Goal: Task Accomplishment & Management: Manage account settings

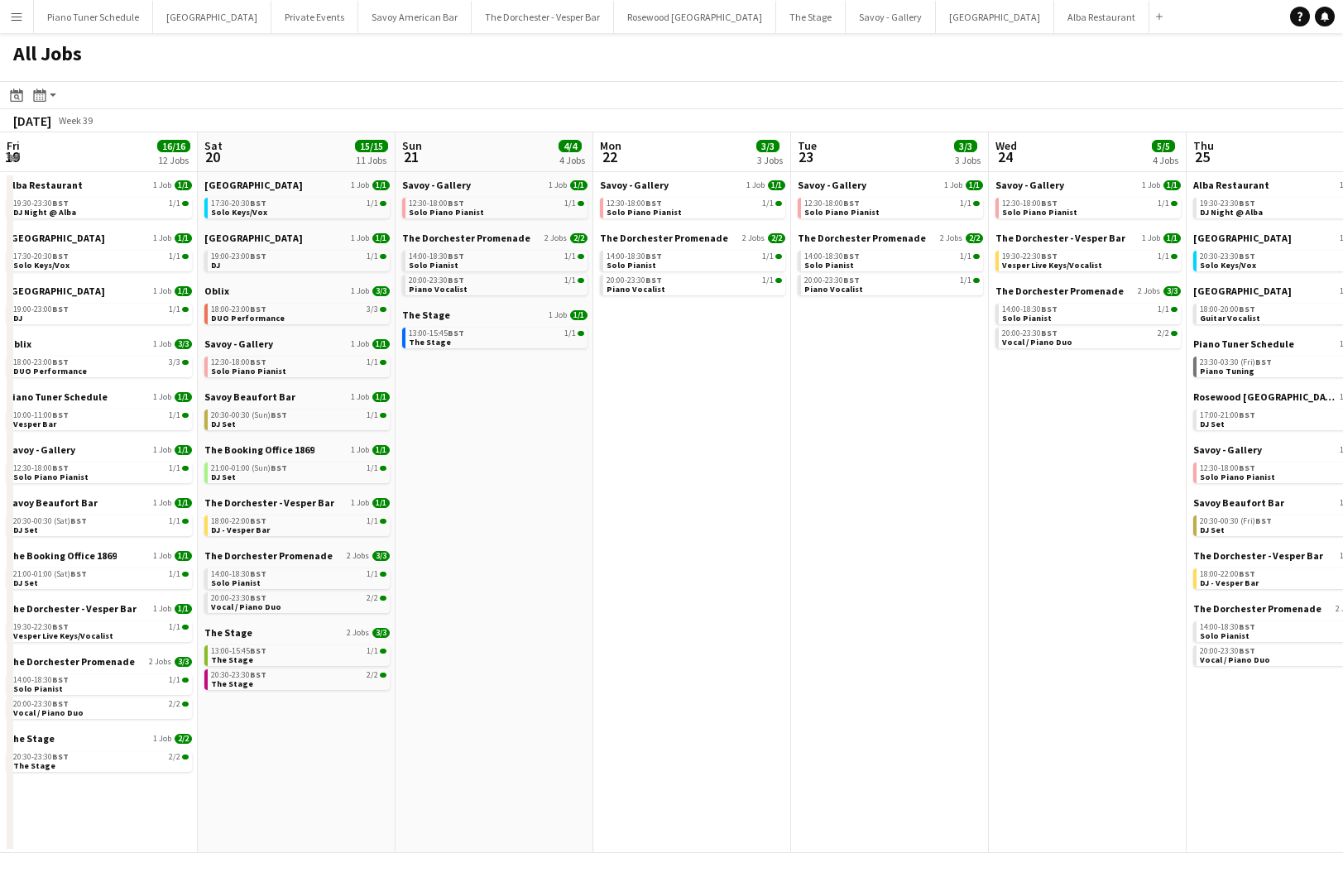
scroll to position [0, 685]
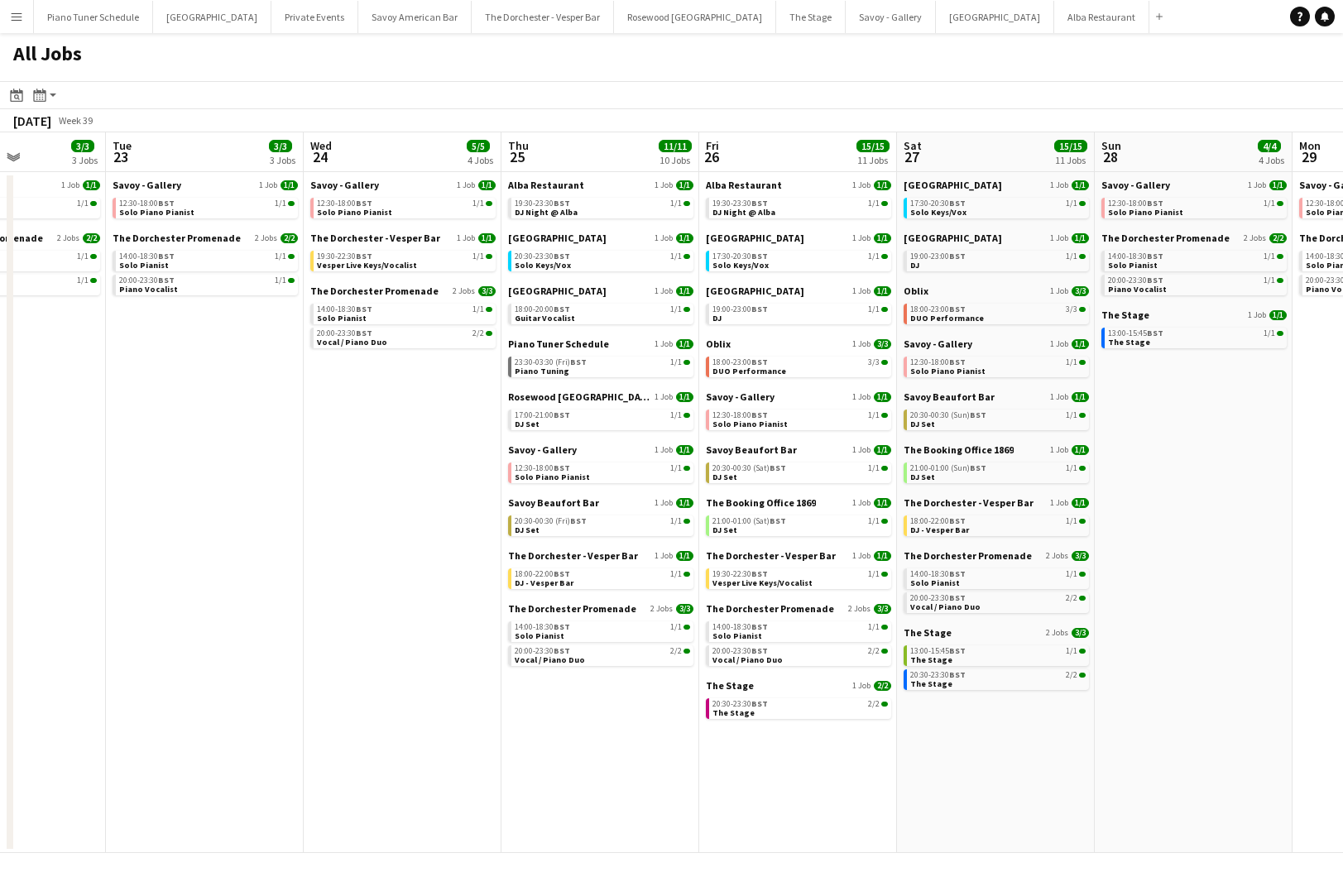
click at [30, 16] on button "Menu" at bounding box center [16, 16] width 33 height 33
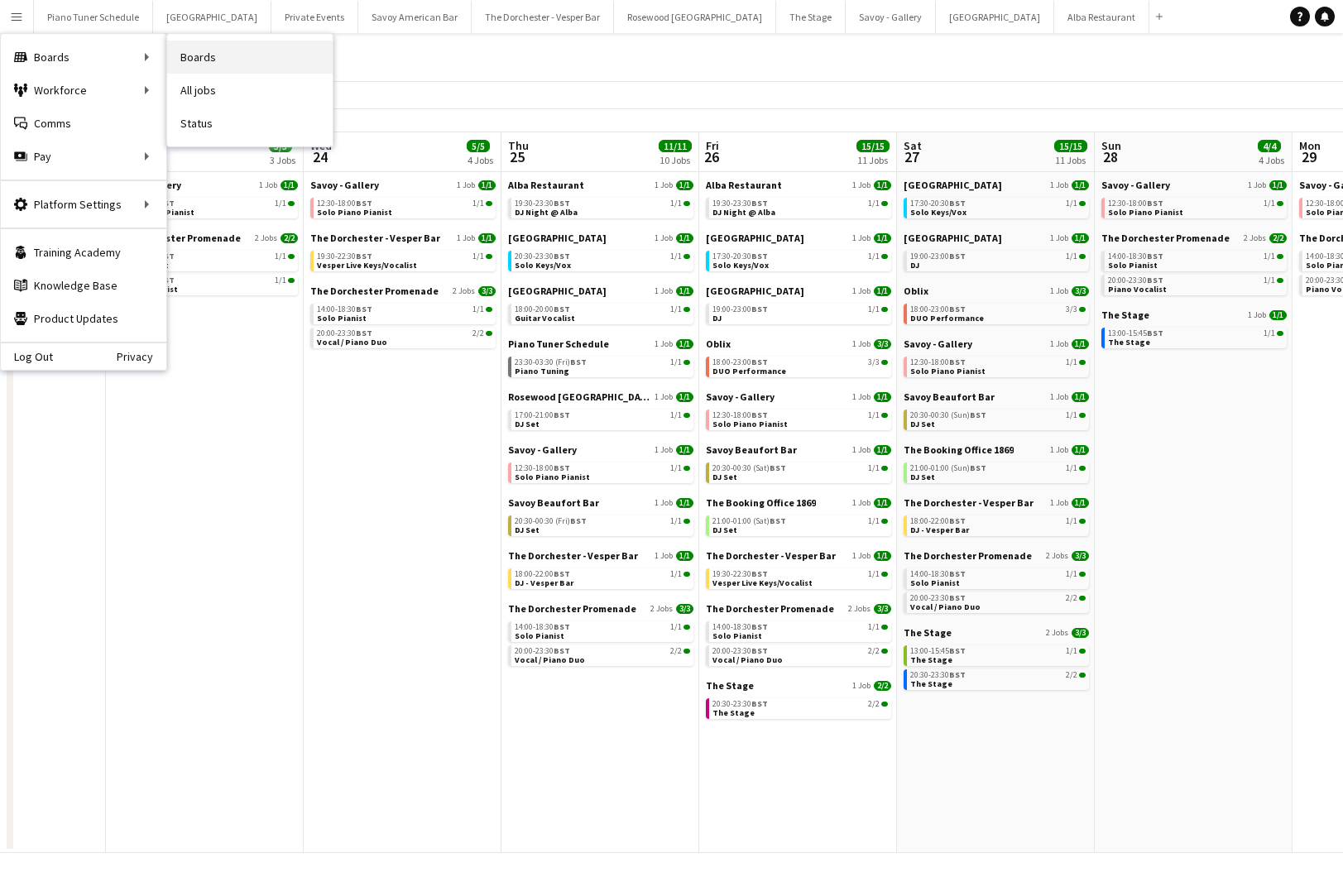
click at [244, 72] on link "Boards" at bounding box center [249, 57] width 165 height 33
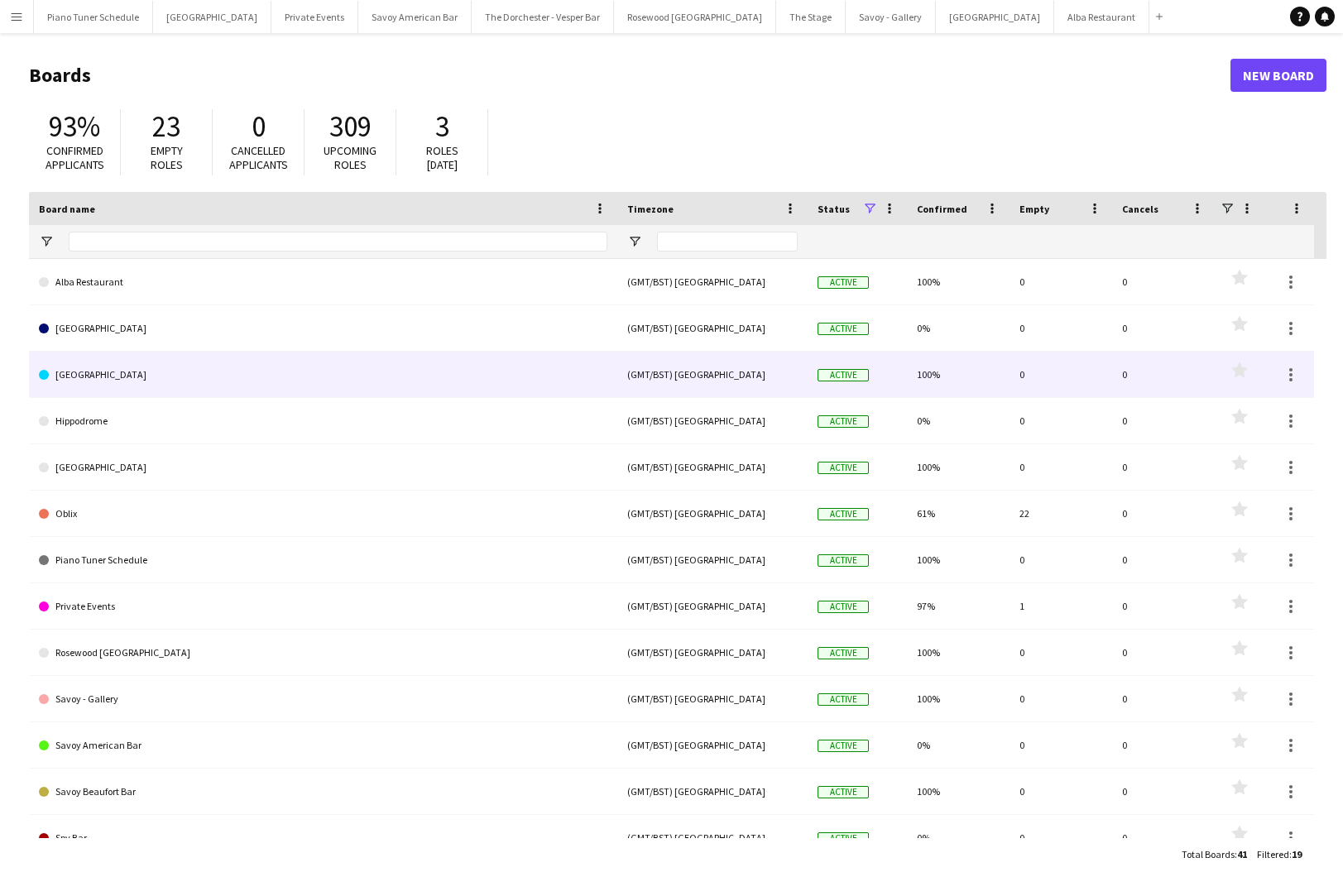
click at [167, 377] on link "[GEOGRAPHIC_DATA]" at bounding box center [322, 375] width 568 height 46
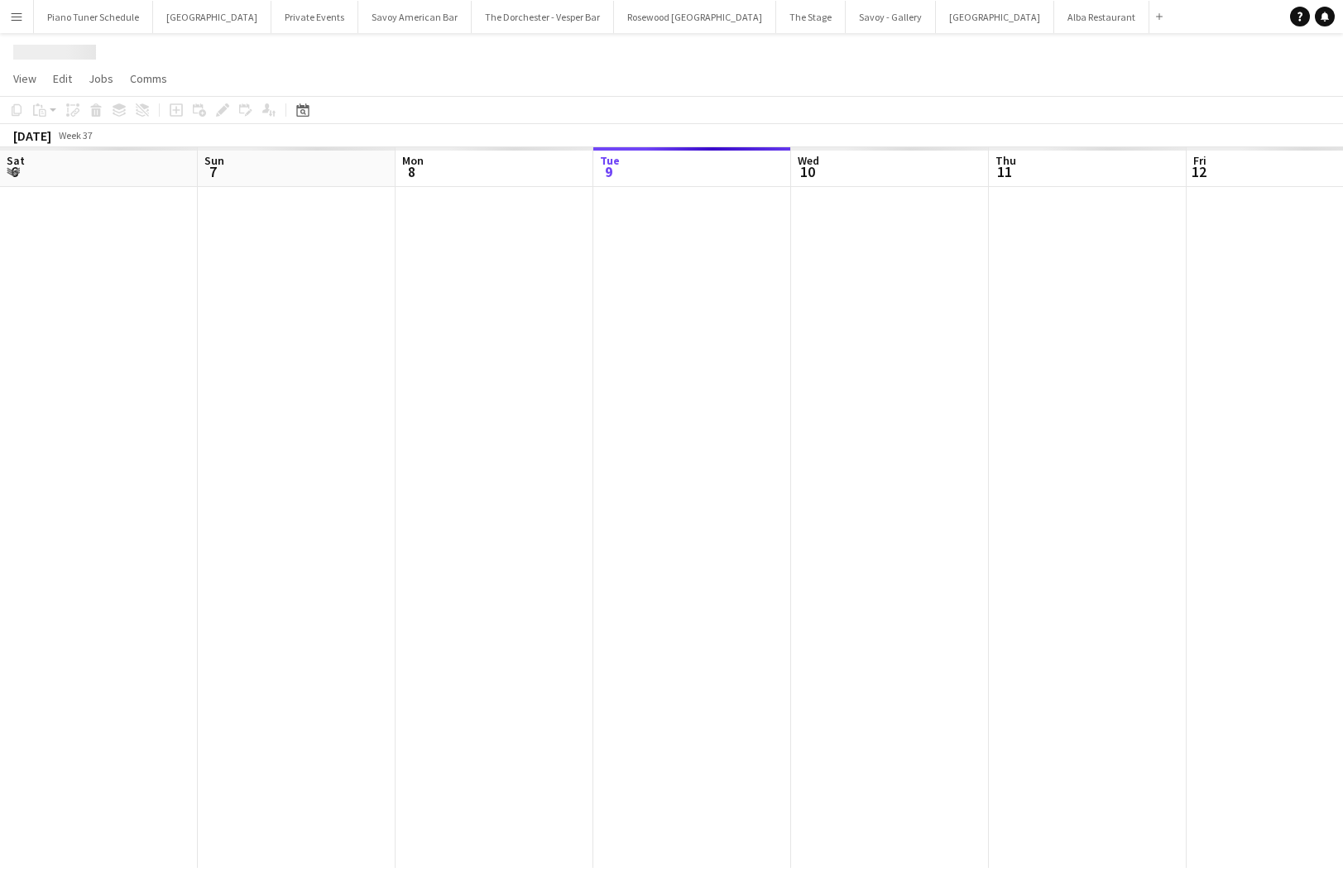
scroll to position [0, 396]
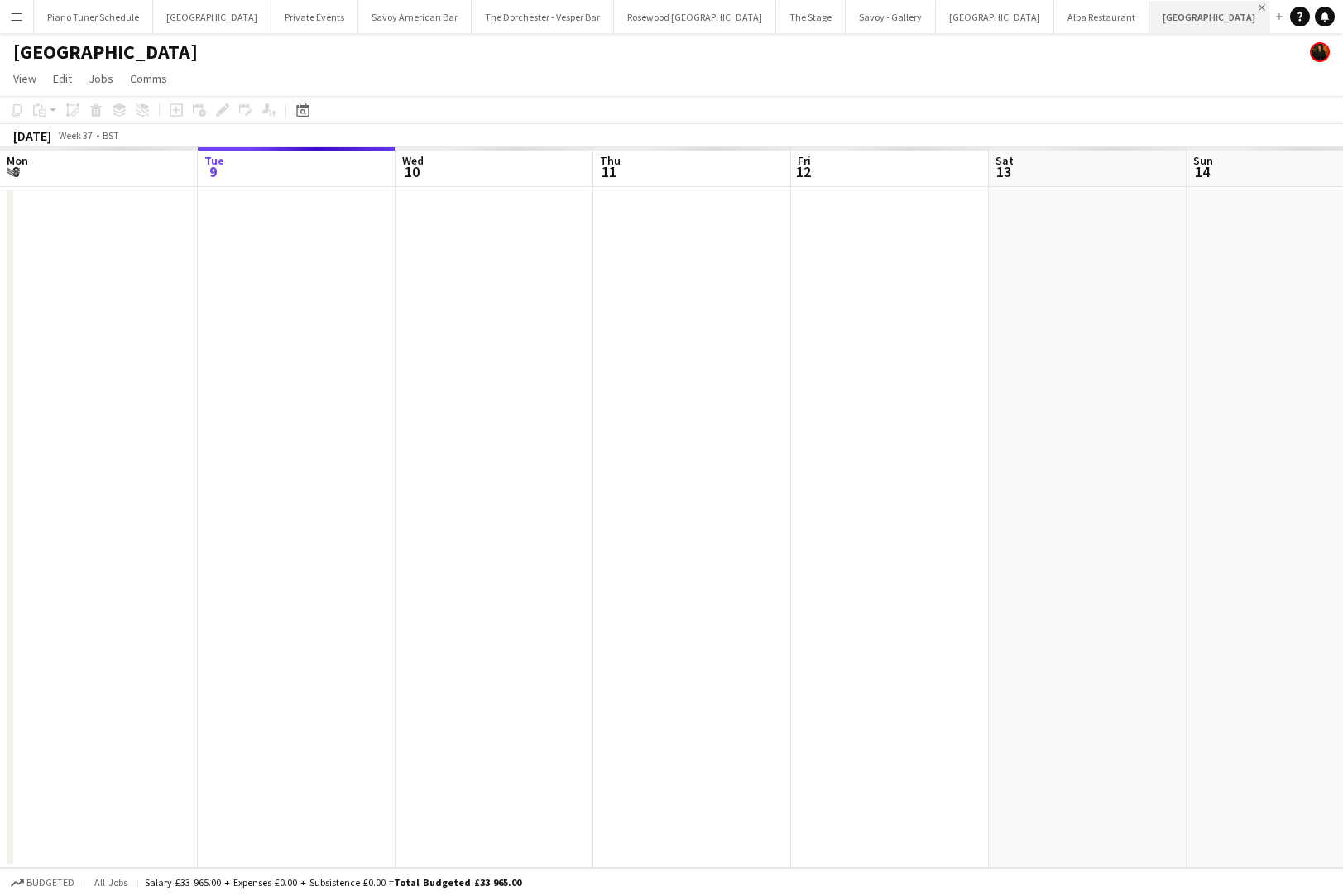
click at [1258, 6] on app-icon "Close" at bounding box center [1261, 8] width 7 height 7
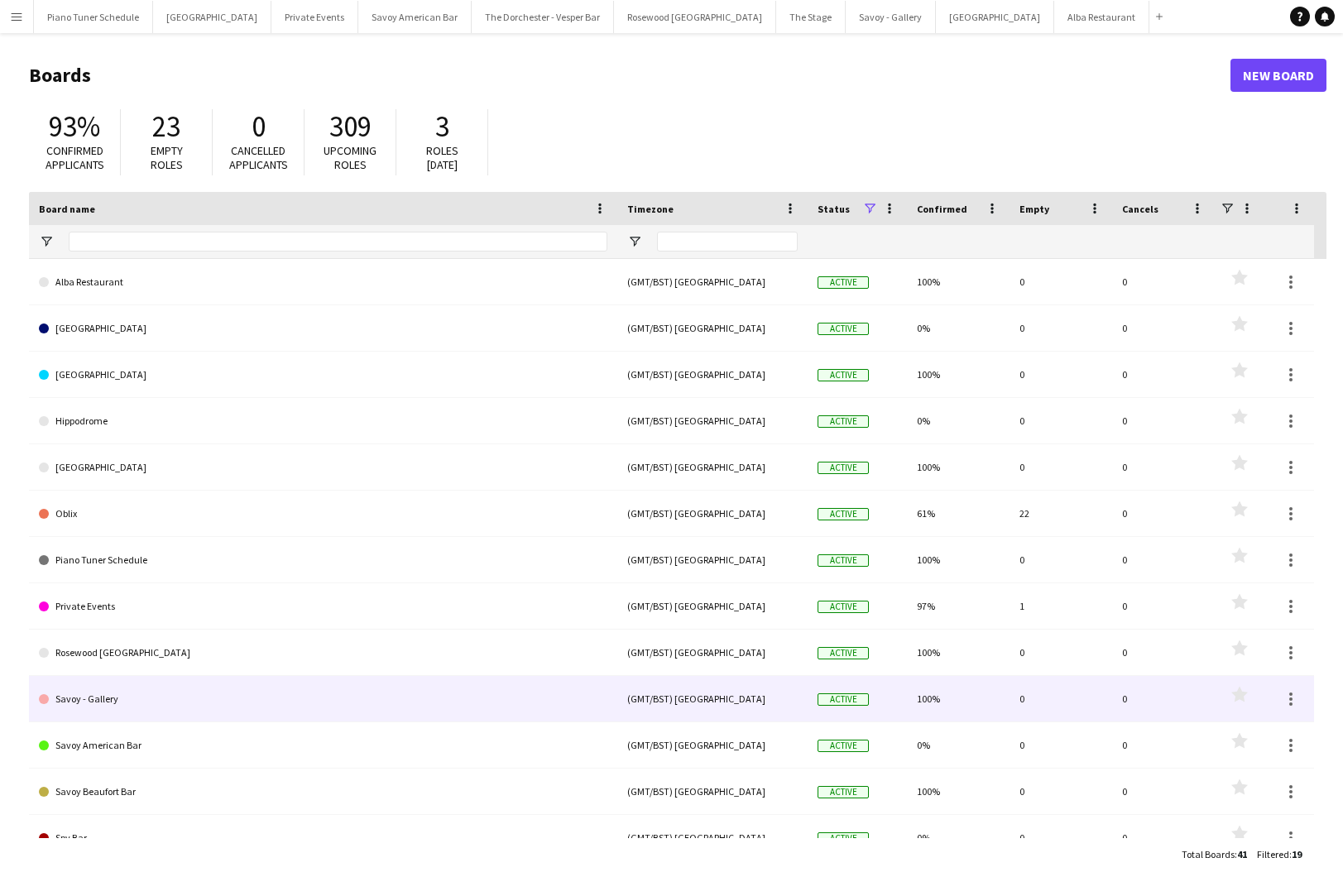
click at [215, 712] on link "Savoy - Gallery" at bounding box center [322, 699] width 568 height 46
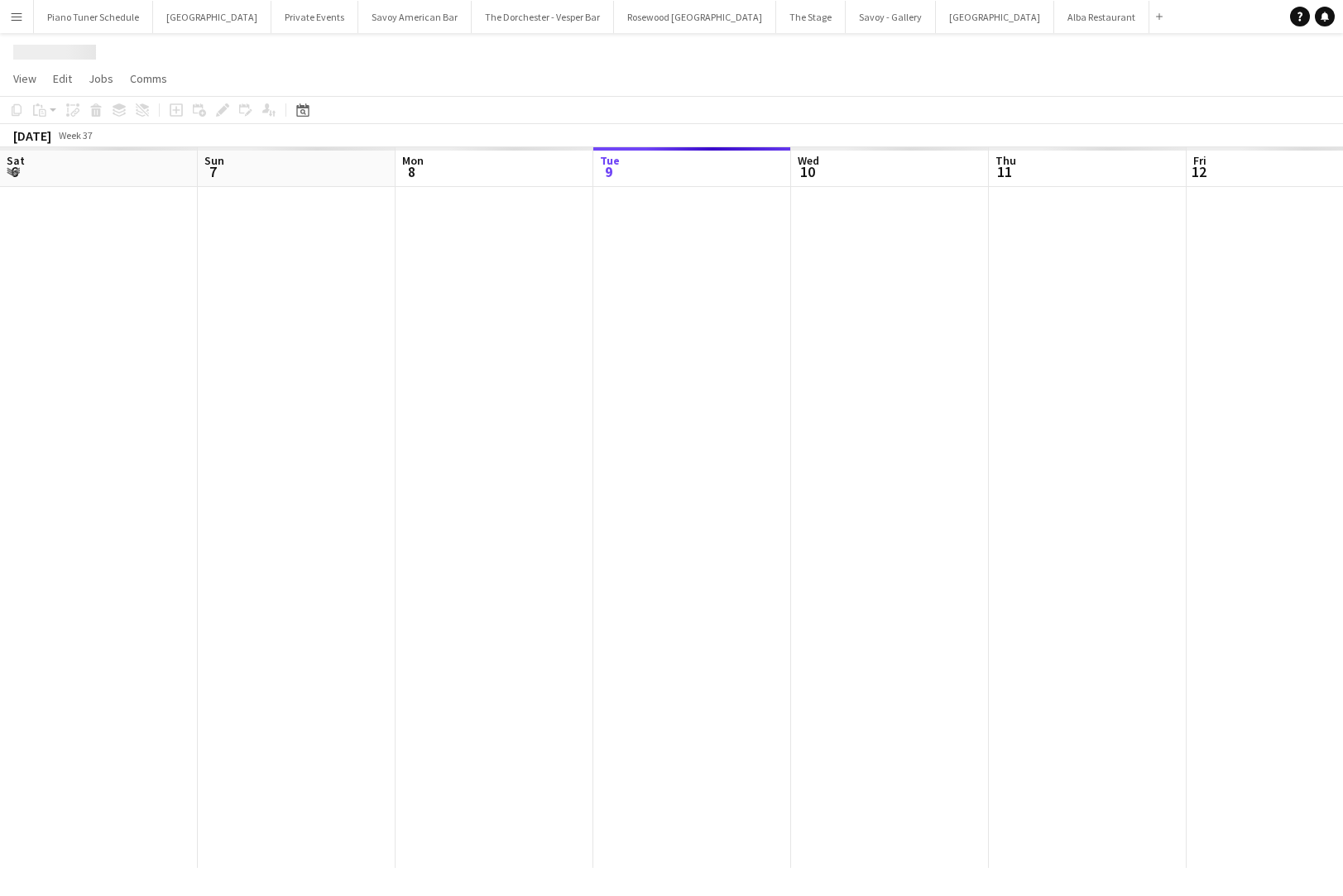
scroll to position [0, 396]
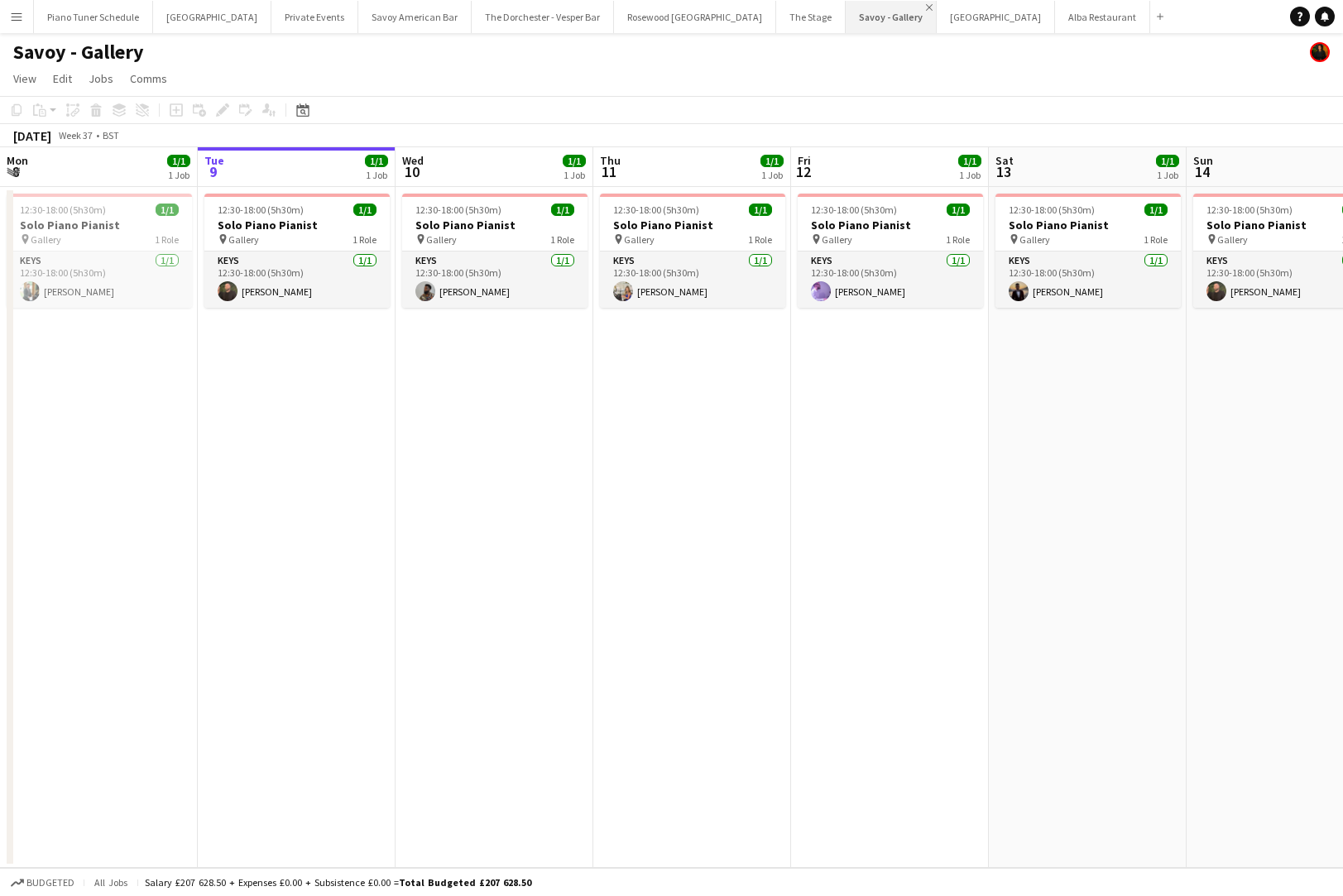
click at [926, 6] on app-icon "Close" at bounding box center [929, 8] width 7 height 7
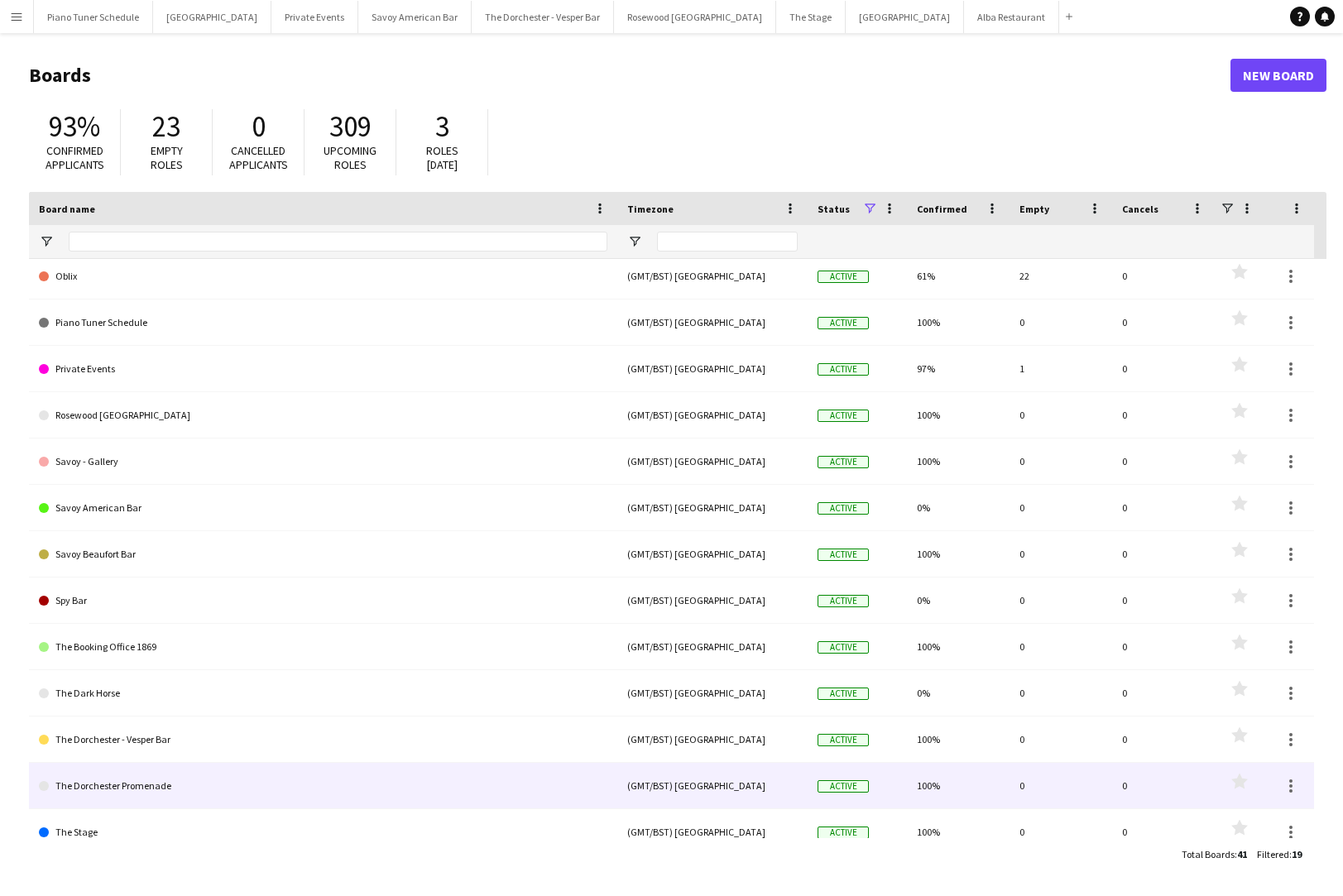
scroll to position [241, 0]
click at [107, 782] on link "The Dorchester Promenade" at bounding box center [322, 782] width 568 height 46
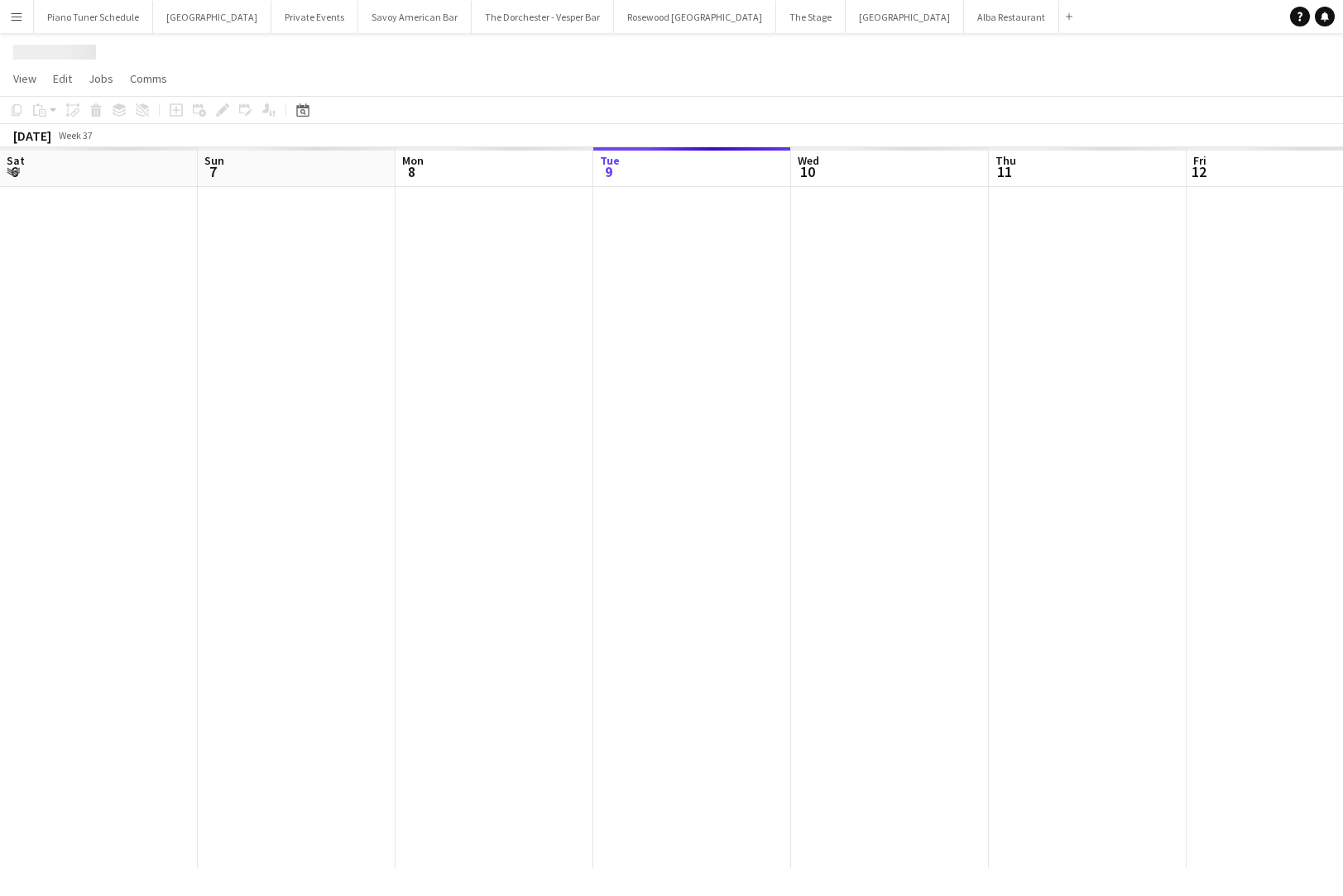
scroll to position [0, 396]
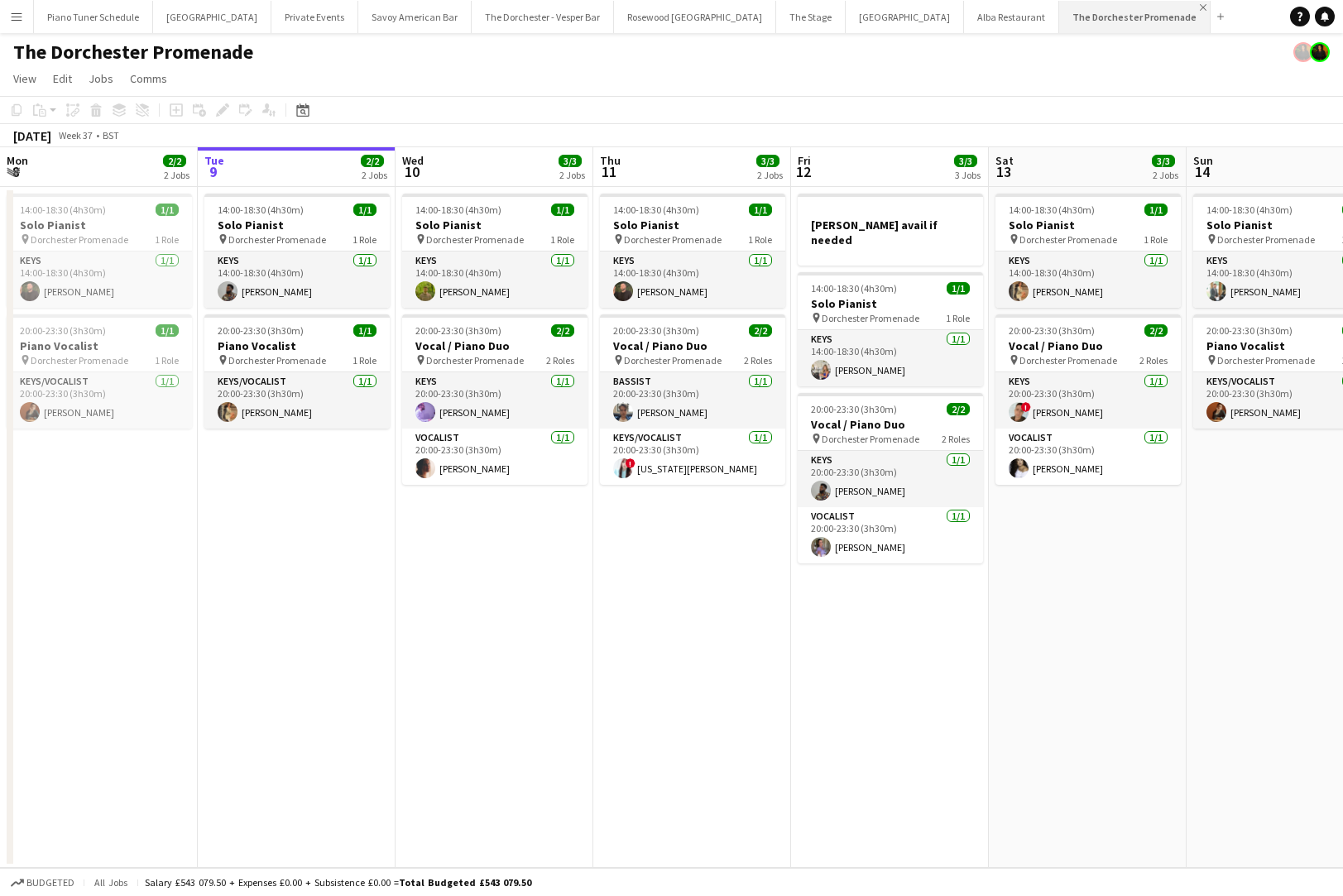
click at [1199, 9] on app-icon "Close" at bounding box center [1203, 8] width 7 height 7
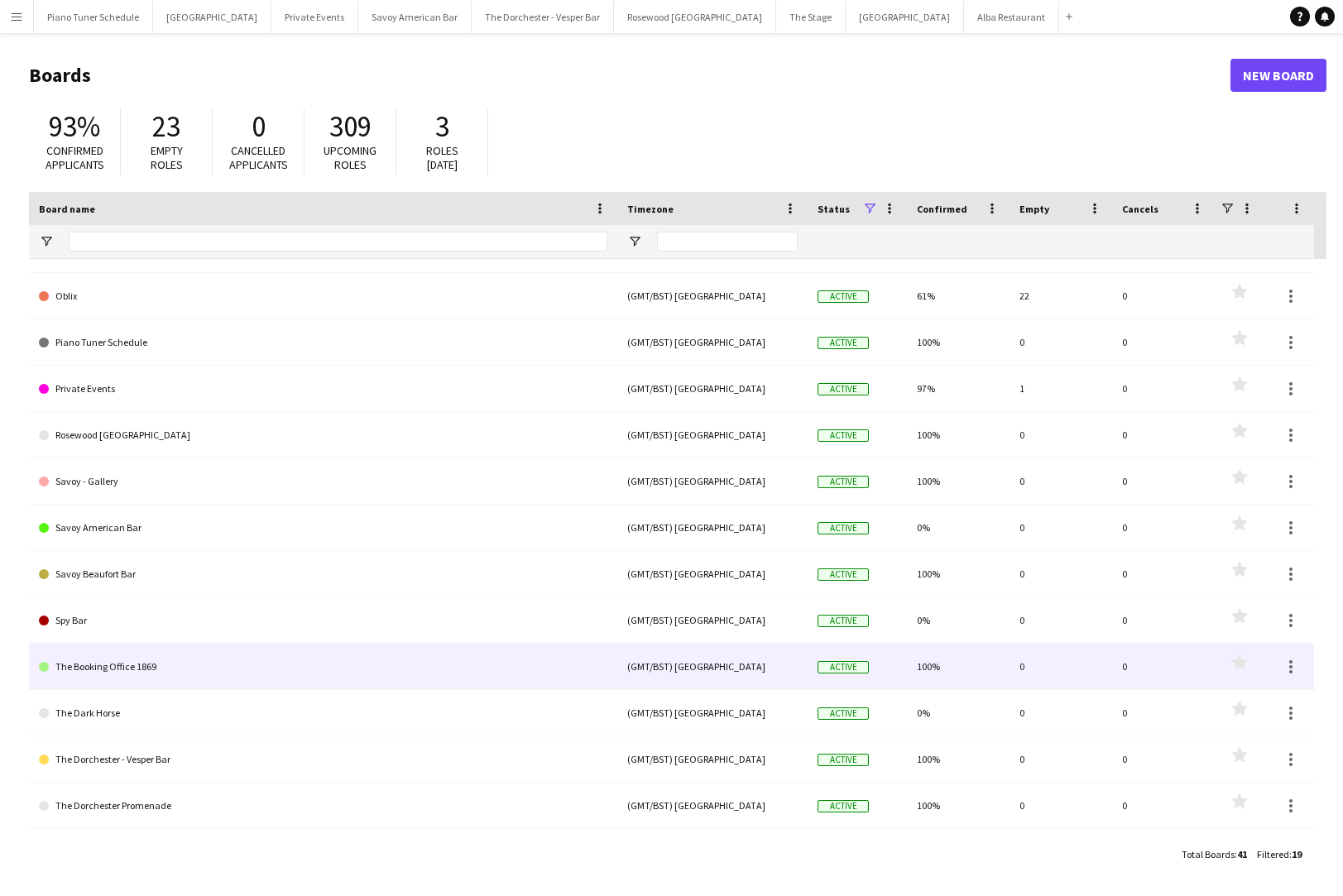
scroll to position [301, 0]
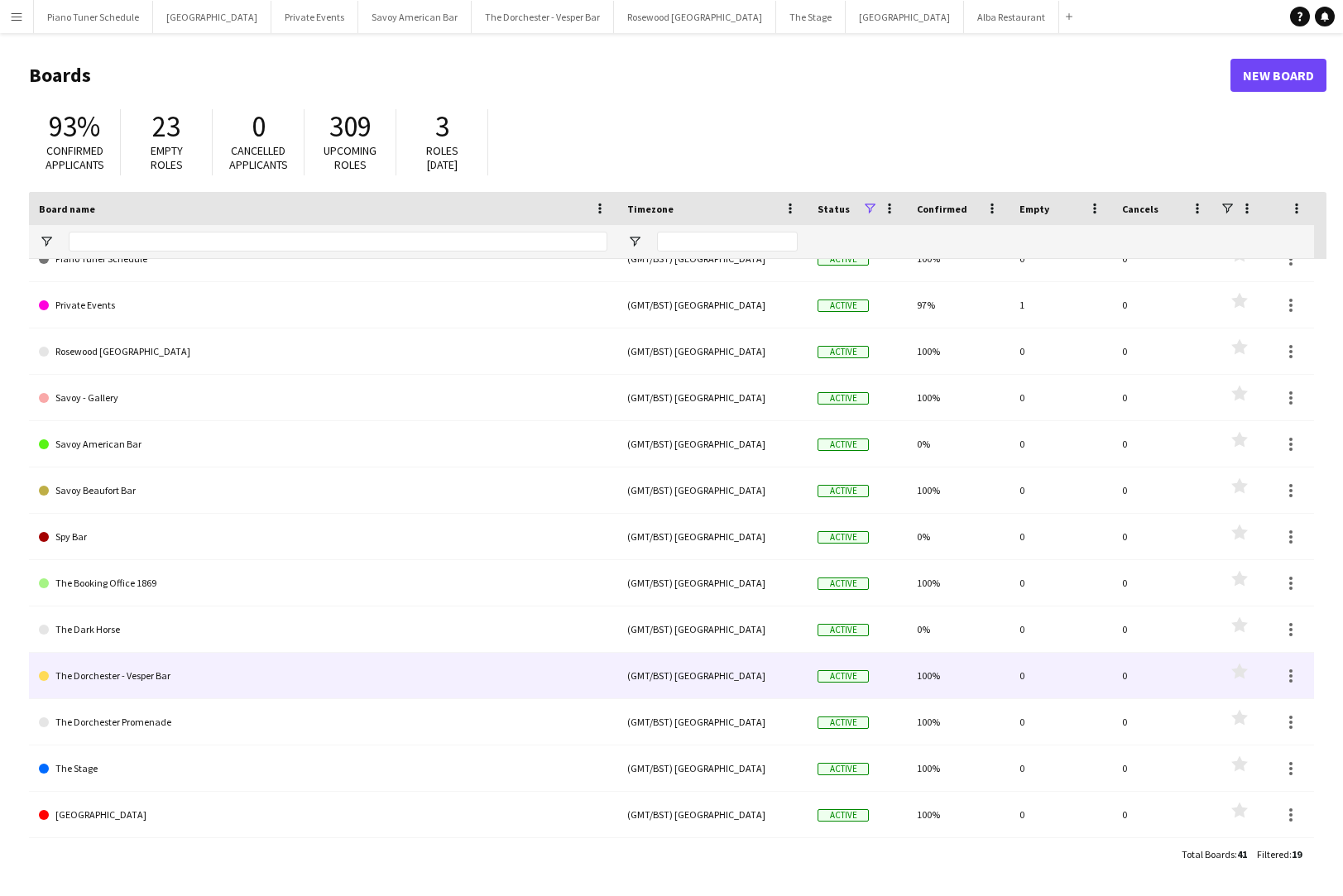
click at [230, 677] on link "The Dorchester - Vesper Bar" at bounding box center [322, 676] width 568 height 46
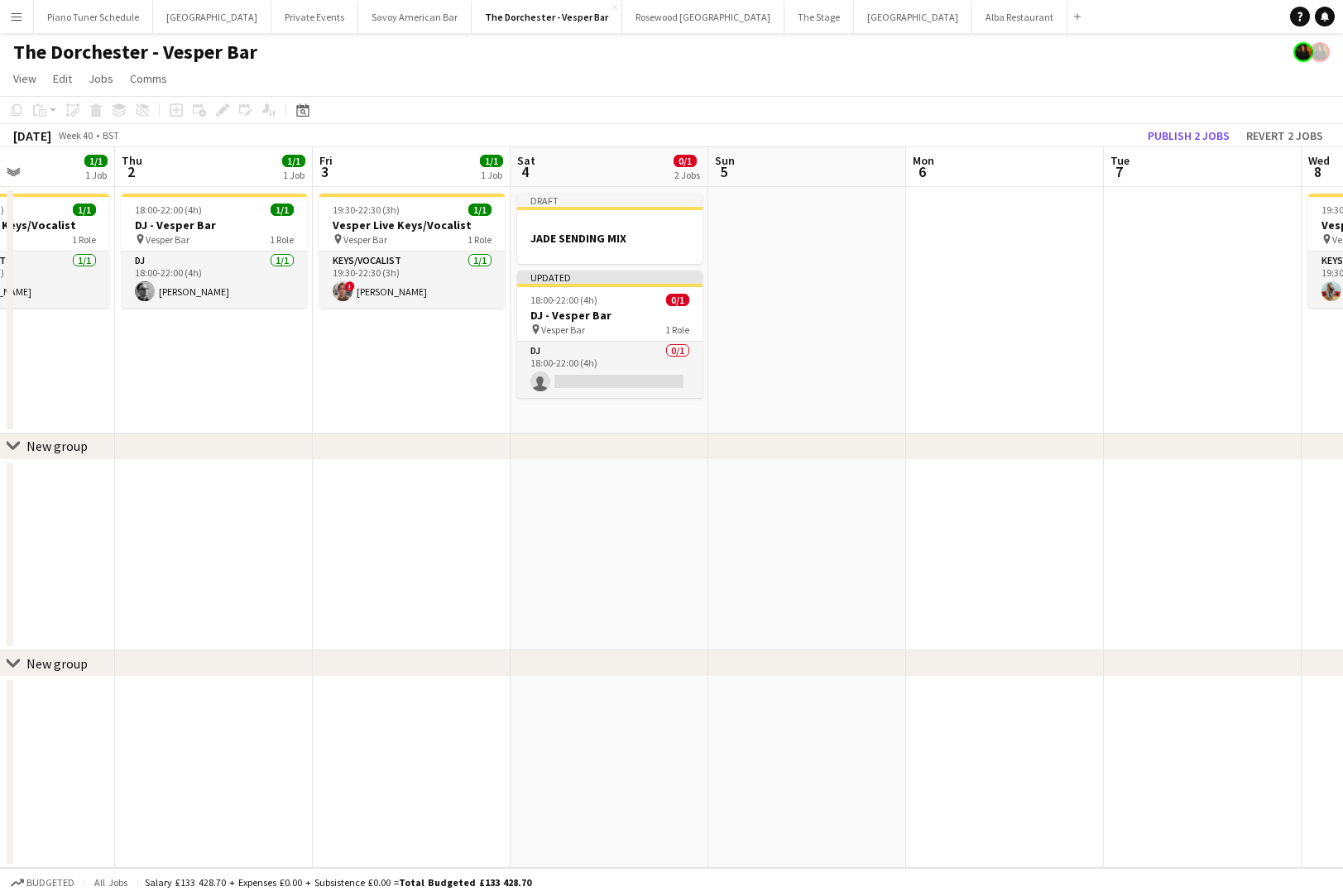
scroll to position [0, 383]
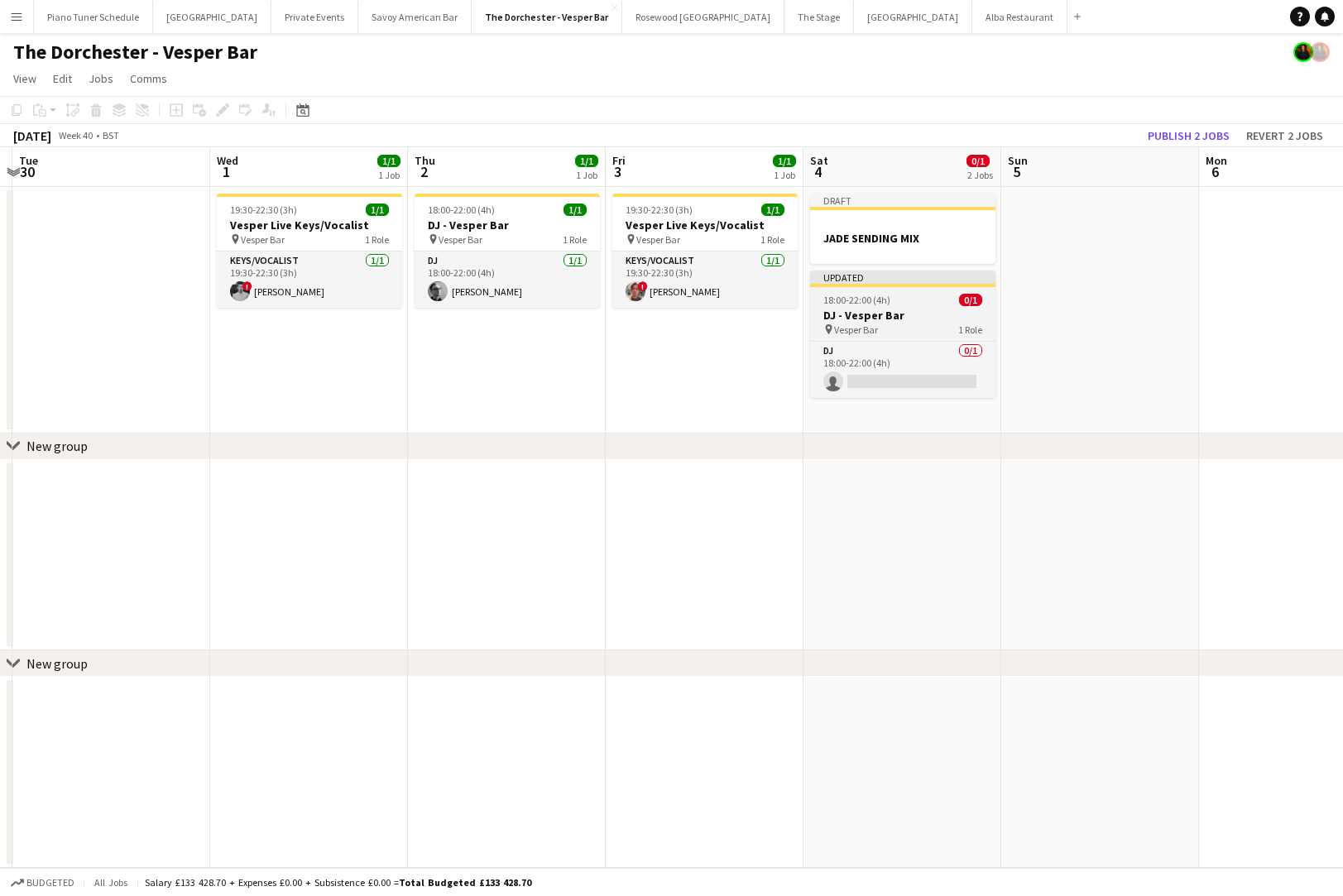
click at [896, 276] on div "Updated" at bounding box center [903, 277] width 186 height 13
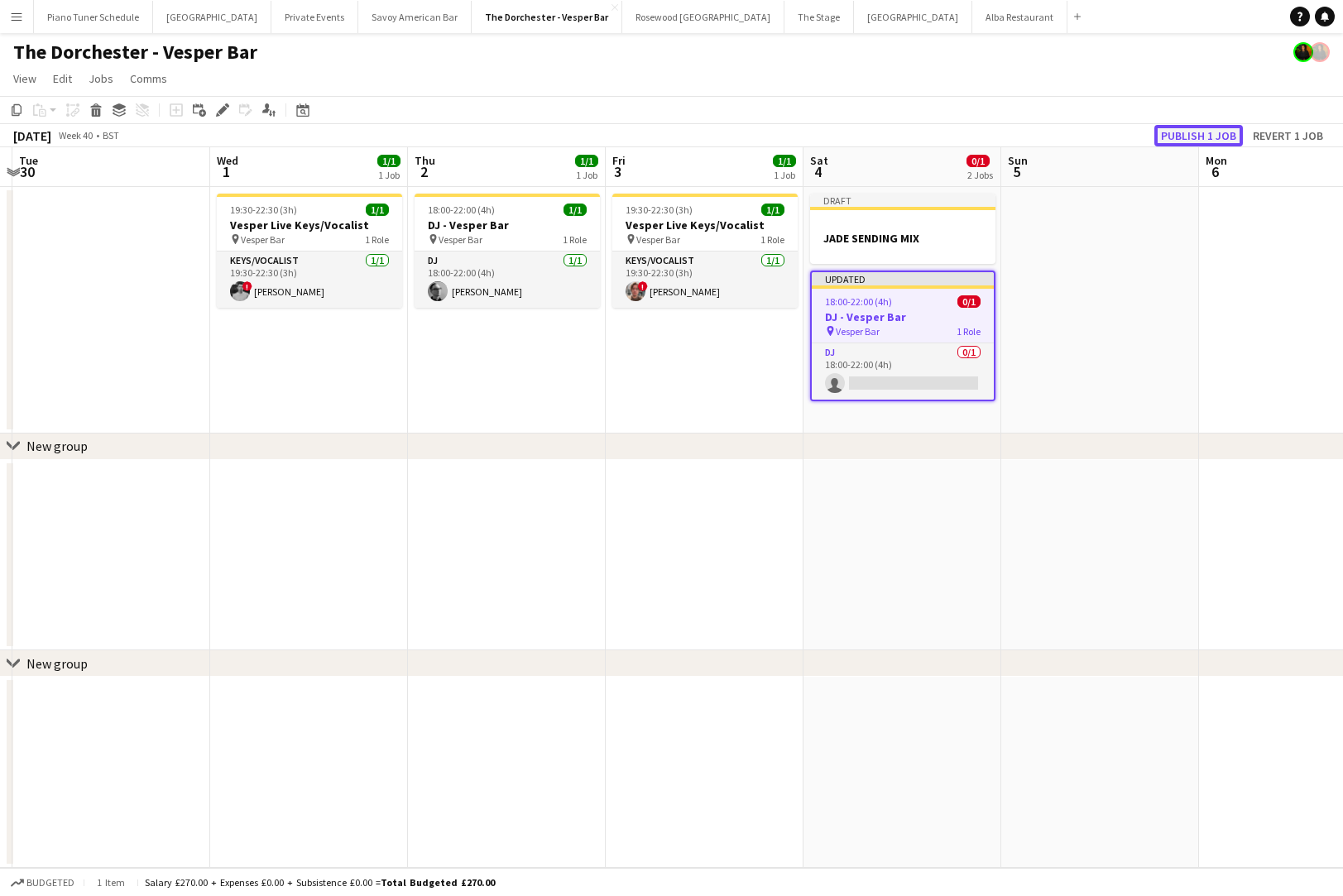
click at [1201, 137] on button "Publish 1 job" at bounding box center [1198, 135] width 89 height 21
